Goal: Navigation & Orientation: Find specific page/section

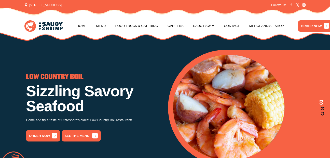
click at [67, 121] on p "Come and try a taste of Statesboro's oldest Low Country Boil restaurant!" at bounding box center [94, 121] width 136 height 6
click at [64, 136] on link "See the menu!" at bounding box center [81, 135] width 39 height 11
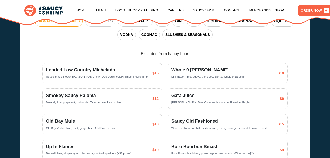
scroll to position [826, 0]
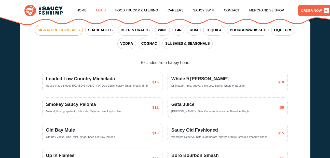
click at [98, 9] on link "Menu" at bounding box center [101, 10] width 10 height 19
click at [97, 9] on link "Menu" at bounding box center [101, 10] width 10 height 19
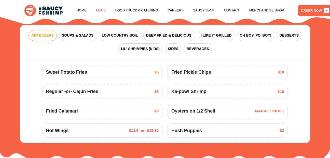
scroll to position [534, 0]
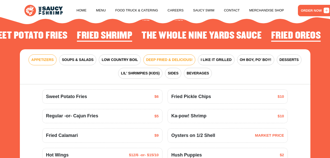
click at [169, 63] on span "DEEP FRIED & DELICIOUS!" at bounding box center [169, 59] width 47 height 5
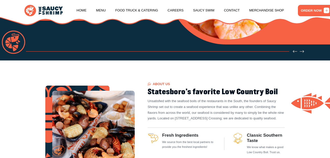
scroll to position [0, 0]
